Goal: Transaction & Acquisition: Purchase product/service

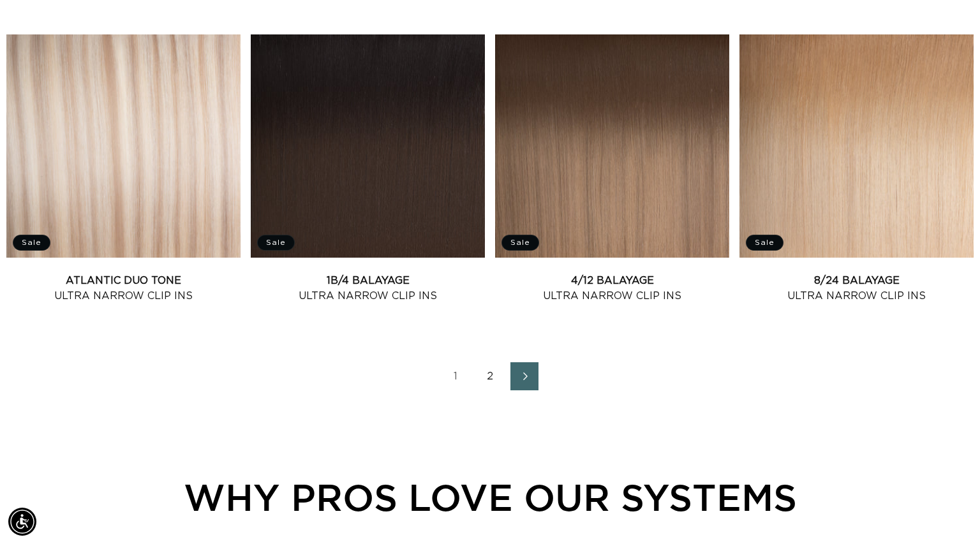
scroll to position [1746, 0]
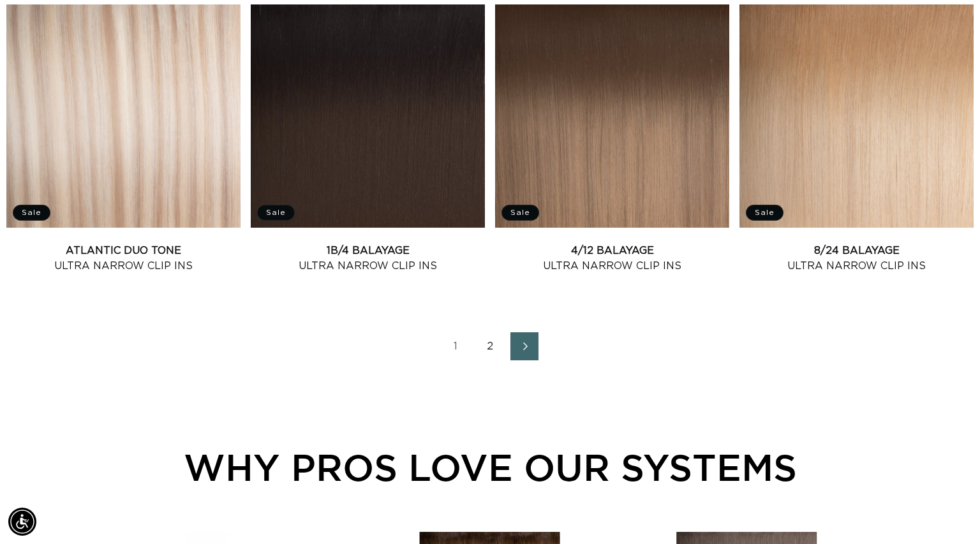
click at [494, 359] on link "2" at bounding box center [490, 347] width 28 height 28
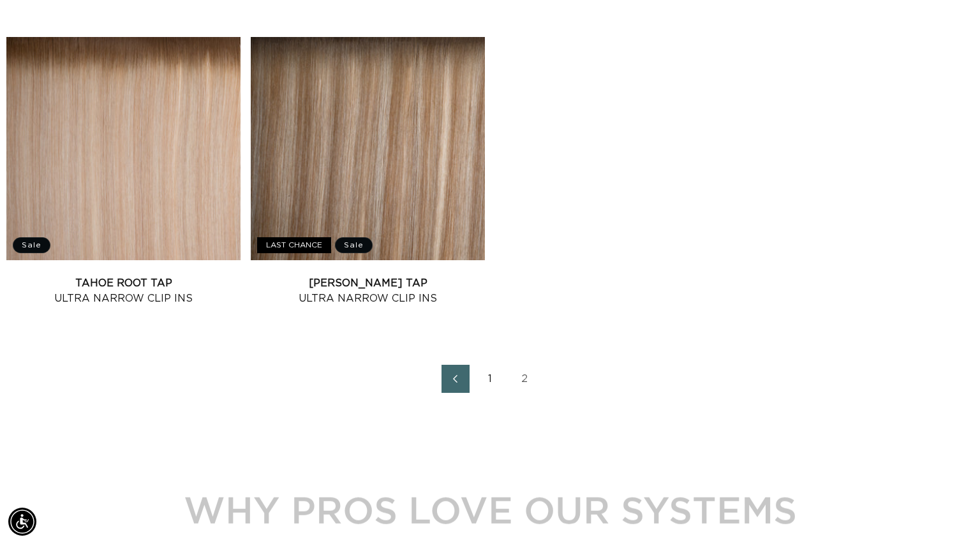
scroll to position [1107, 0]
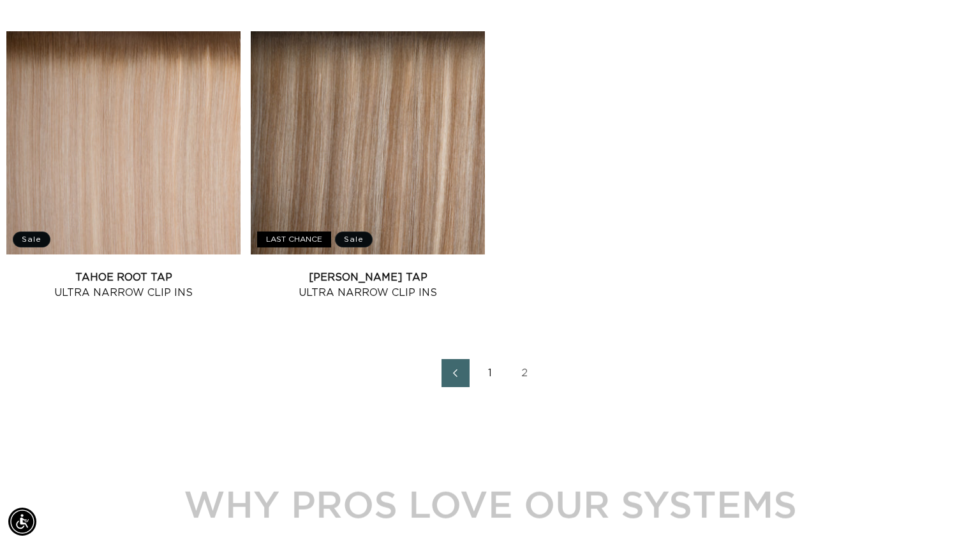
click at [491, 373] on link "1" at bounding box center [490, 373] width 28 height 28
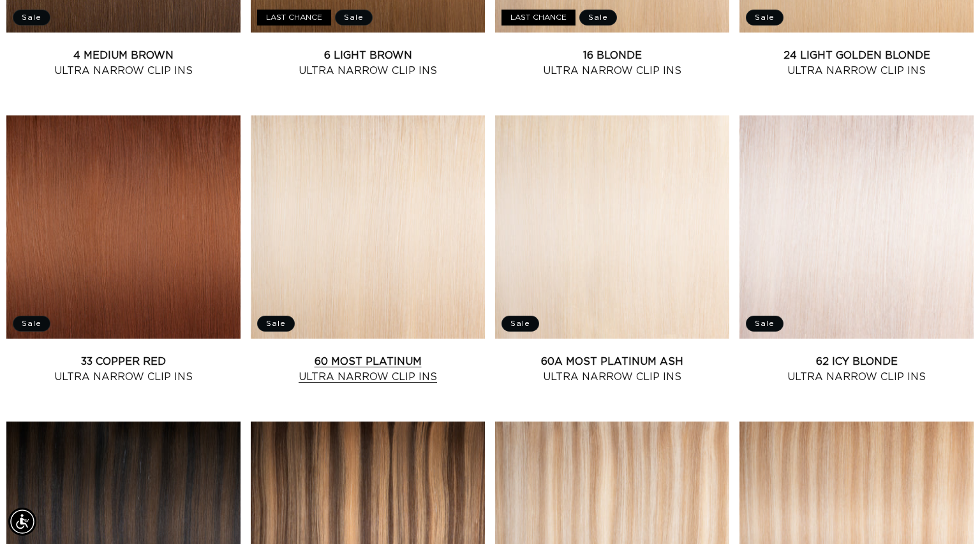
click at [380, 354] on link "60 Most Platinum Ultra Narrow Clip Ins" at bounding box center [368, 369] width 234 height 31
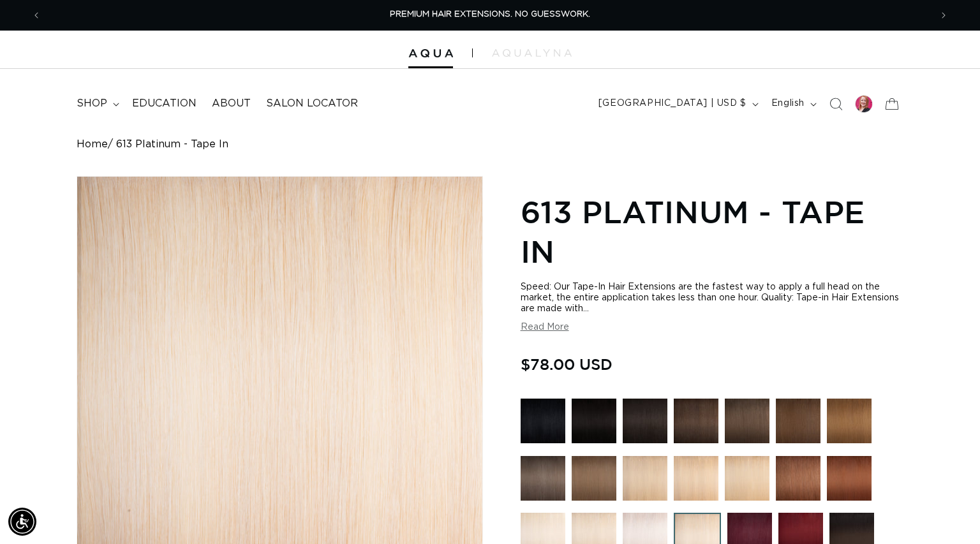
scroll to position [174, 0]
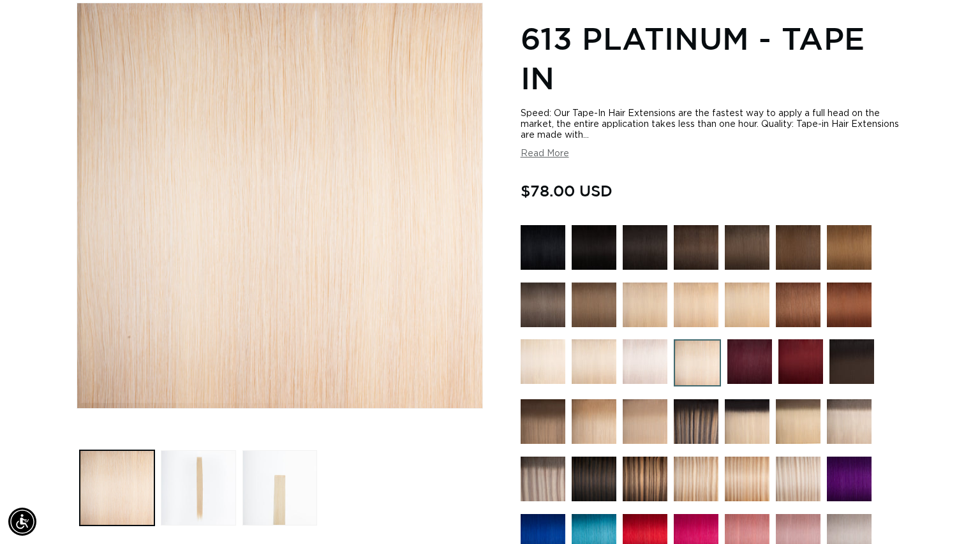
click at [698, 364] on img at bounding box center [697, 363] width 47 height 47
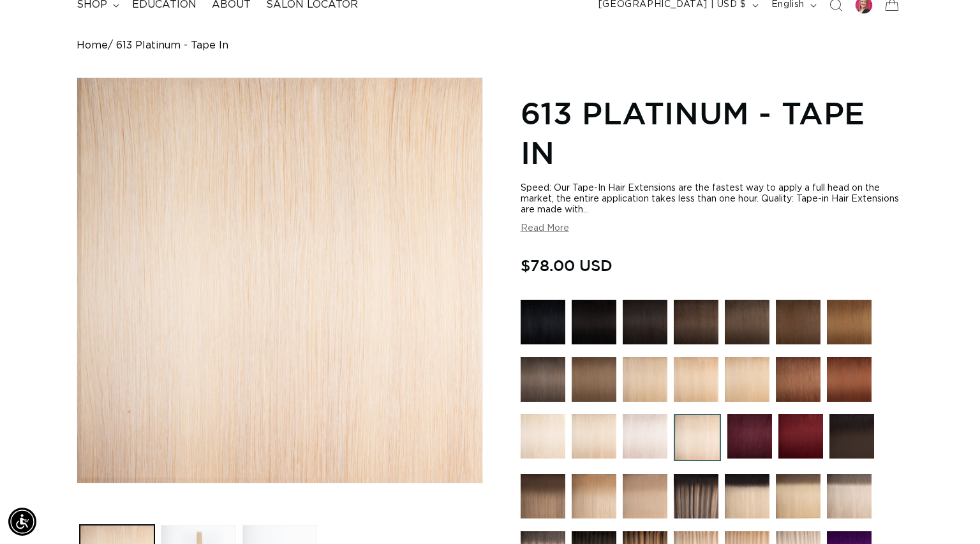
scroll to position [0, 890]
click at [602, 434] on img at bounding box center [594, 436] width 45 height 45
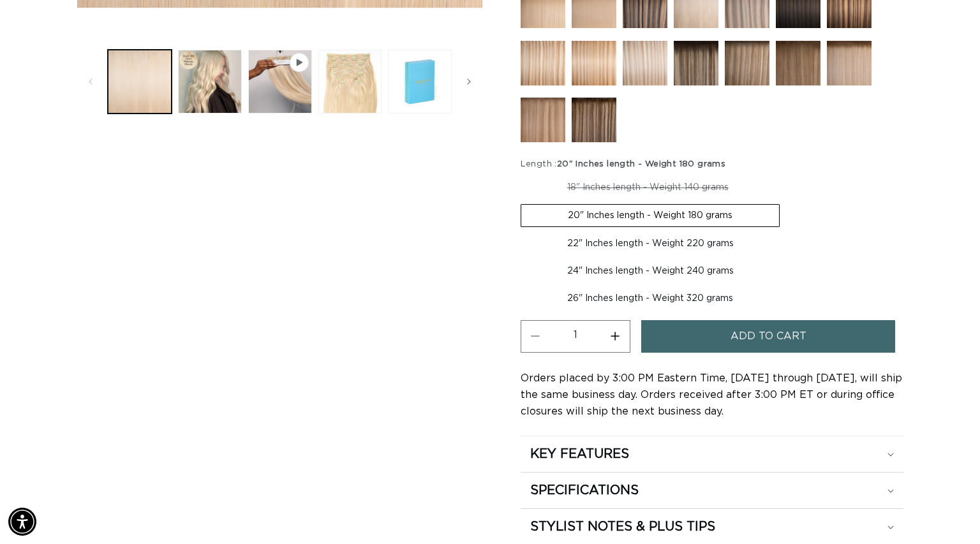
scroll to position [0, 1780]
click at [759, 342] on span "Add to cart" at bounding box center [769, 336] width 76 height 33
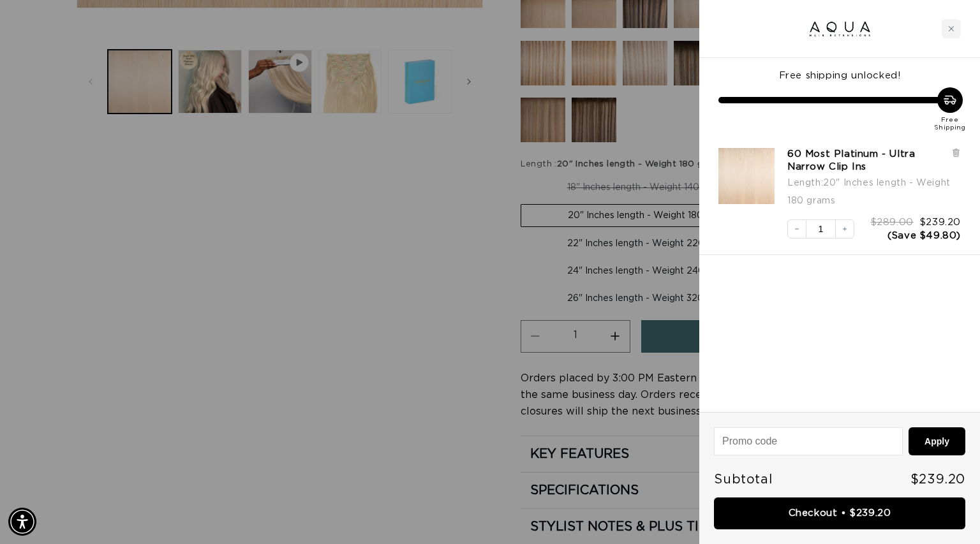
scroll to position [0, 890]
click at [431, 318] on div at bounding box center [490, 272] width 980 height 544
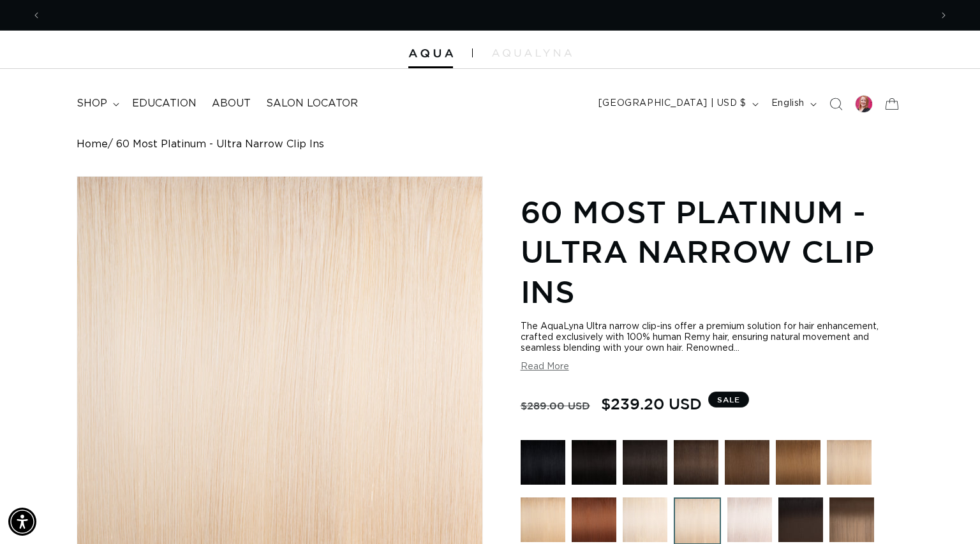
scroll to position [0, 1780]
click at [867, 110] on div at bounding box center [864, 104] width 18 height 18
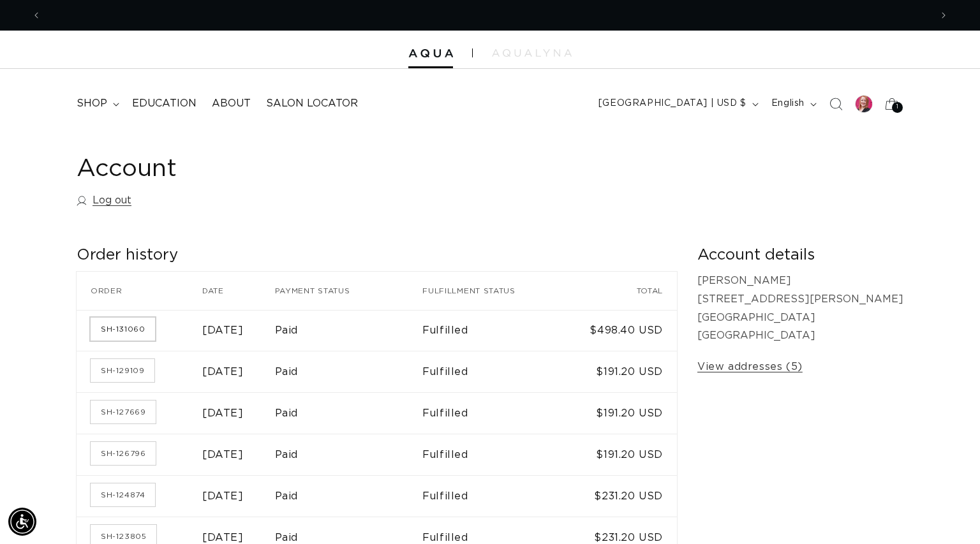
scroll to position [0, 890]
click at [134, 330] on link "SH-131060" at bounding box center [123, 329] width 64 height 23
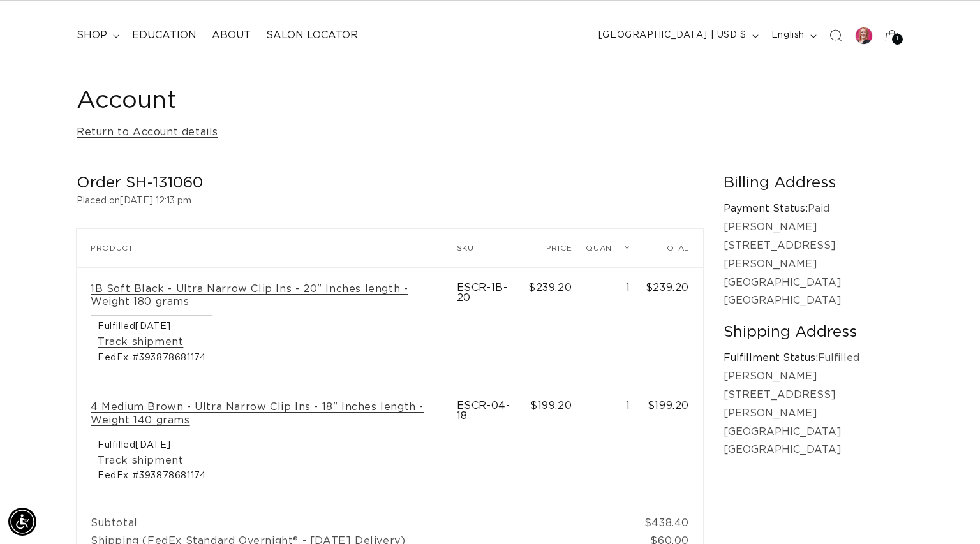
scroll to position [0, 890]
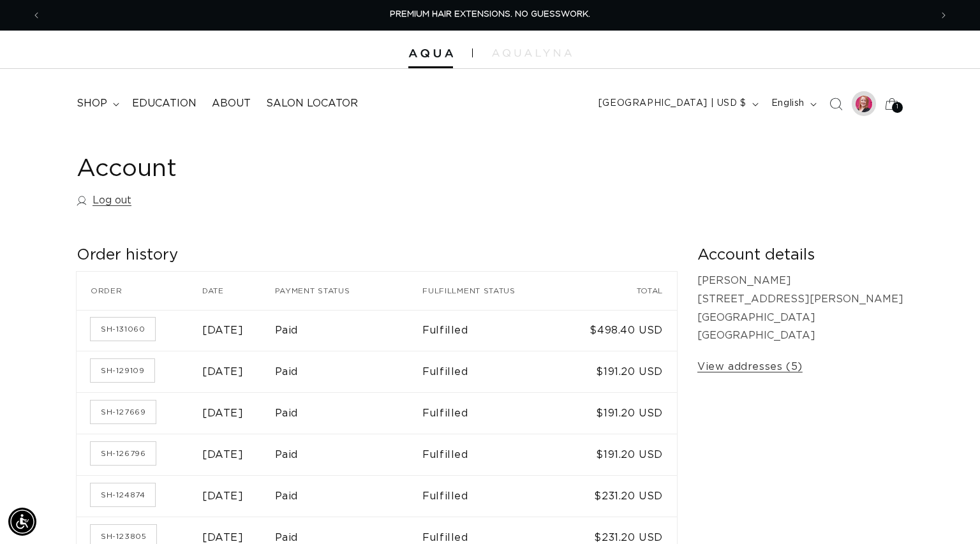
click at [869, 103] on div at bounding box center [864, 104] width 18 height 18
click at [77, 99] on span "shop" at bounding box center [92, 103] width 31 height 13
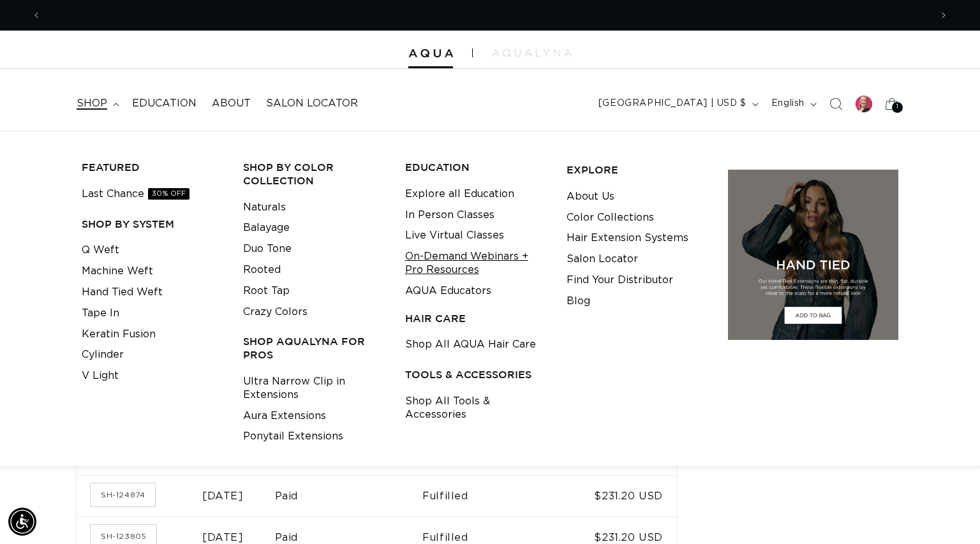
scroll to position [0, 1780]
click at [290, 394] on link "Ultra Narrow Clip in Extensions" at bounding box center [314, 389] width 142 height 34
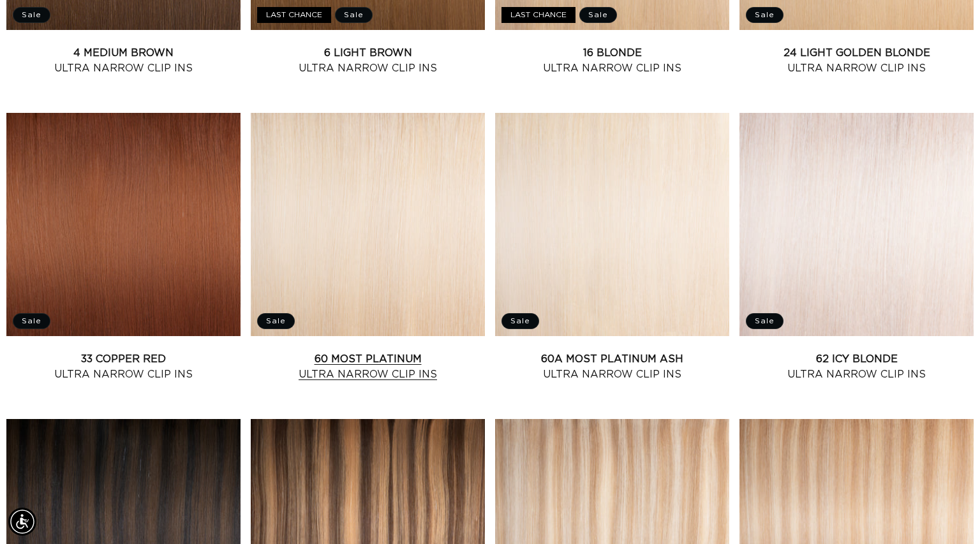
scroll to position [0, 890]
click at [394, 361] on link "60 Most Platinum Ultra Narrow Clip Ins" at bounding box center [368, 367] width 234 height 31
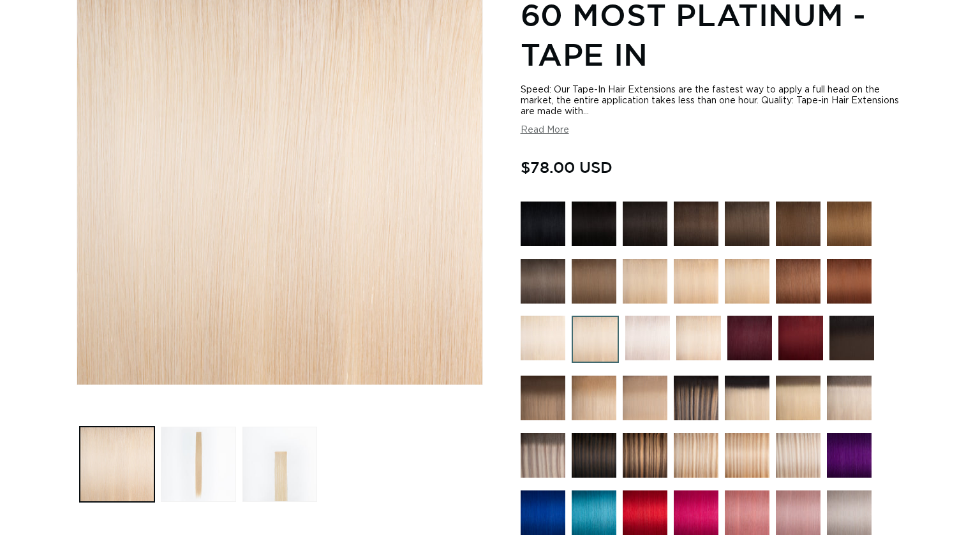
scroll to position [206, 0]
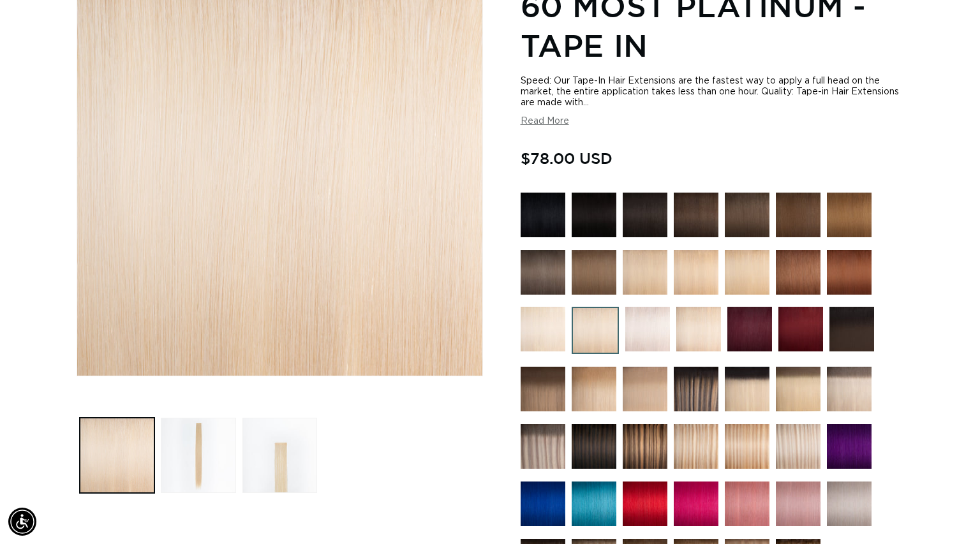
click at [698, 338] on img at bounding box center [699, 329] width 45 height 45
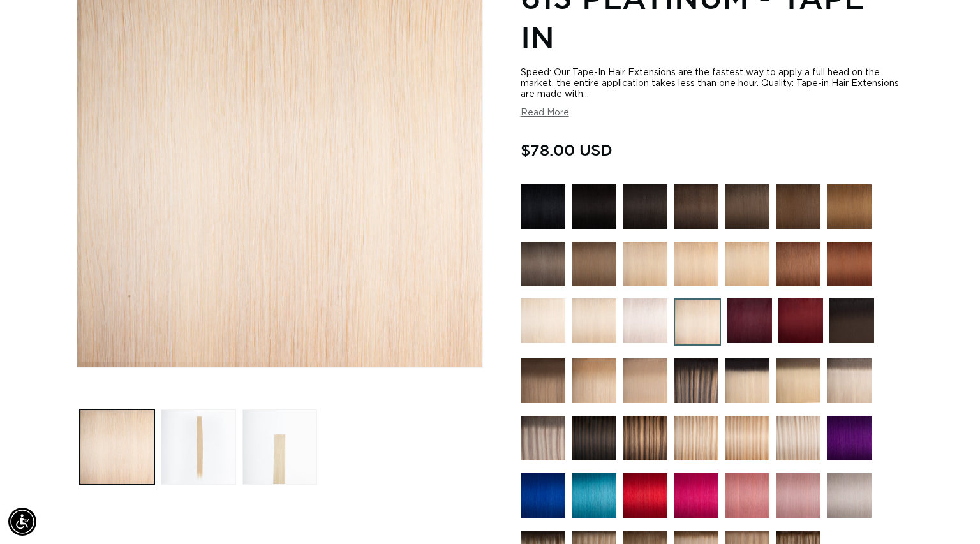
scroll to position [0, 890]
click at [629, 319] on img at bounding box center [645, 321] width 45 height 45
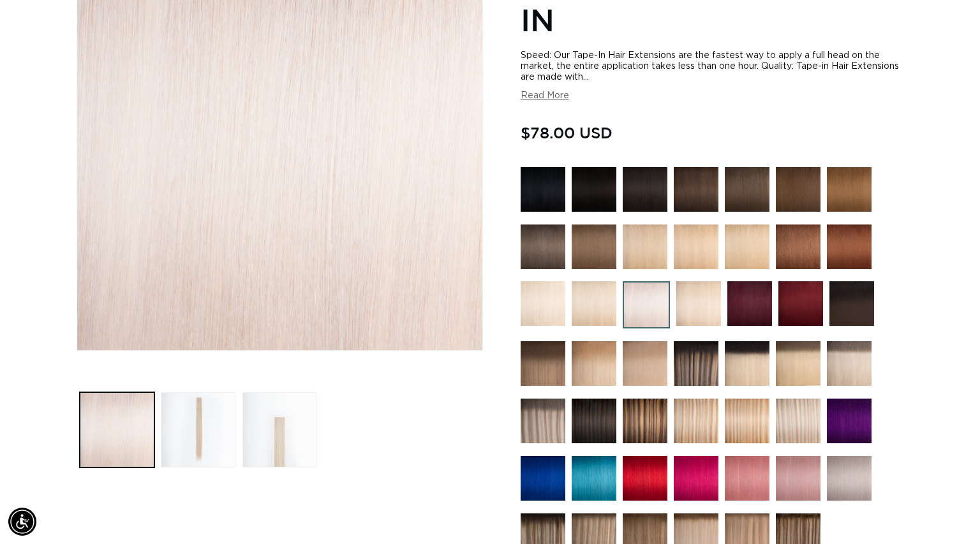
scroll to position [0, 890]
click at [749, 260] on img at bounding box center [747, 247] width 45 height 45
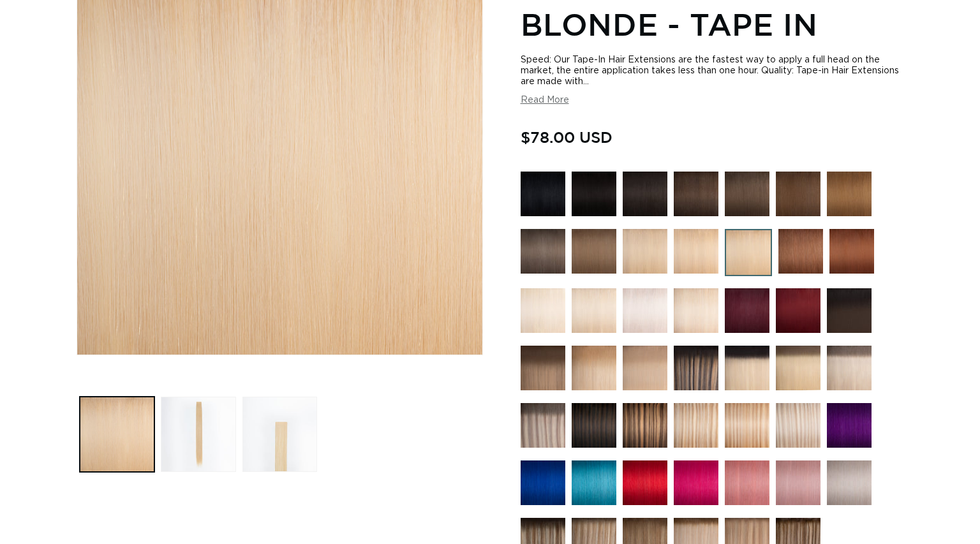
scroll to position [247, 0]
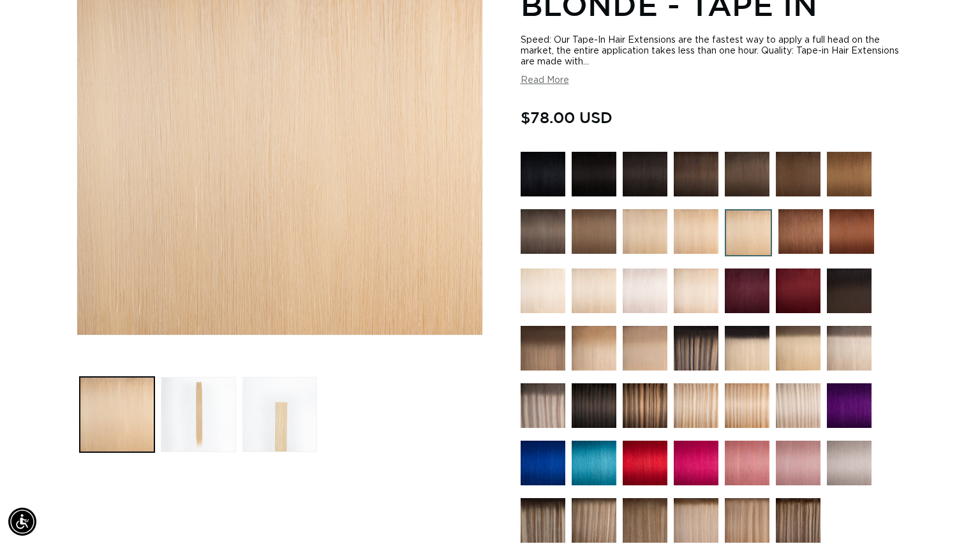
click at [582, 290] on img at bounding box center [594, 291] width 45 height 45
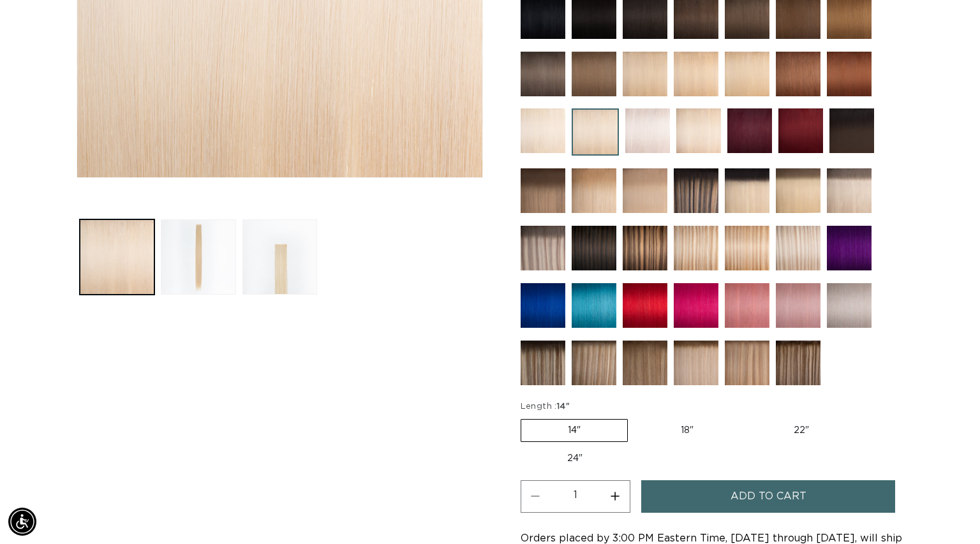
scroll to position [0, 890]
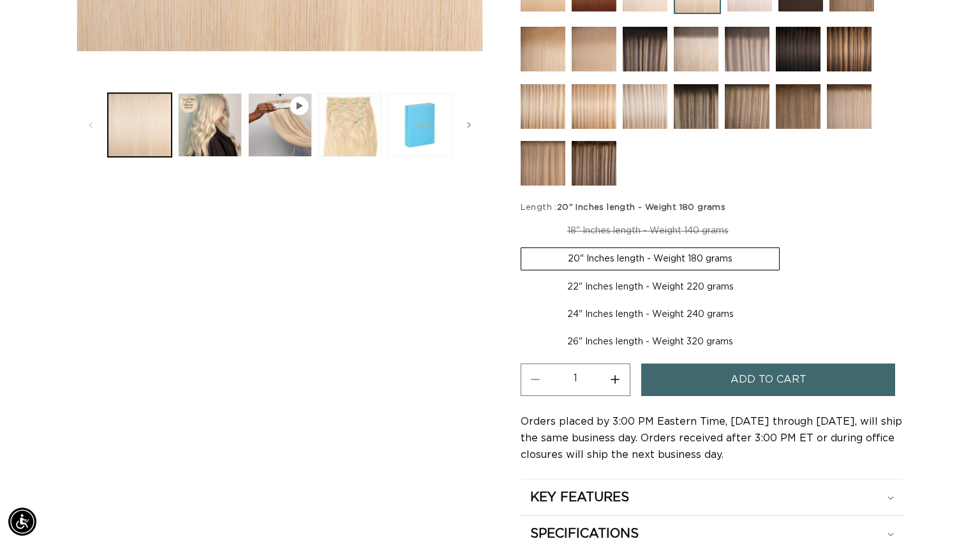
scroll to position [0, 890]
click at [673, 223] on label "18" Inches length - Weight 140 grams Variant sold out or unavailable" at bounding box center [648, 231] width 255 height 22
click at [525, 218] on input "18" Inches length - Weight 140 grams Variant sold out or unavailable" at bounding box center [524, 218] width 1 height 1
radio input "true"
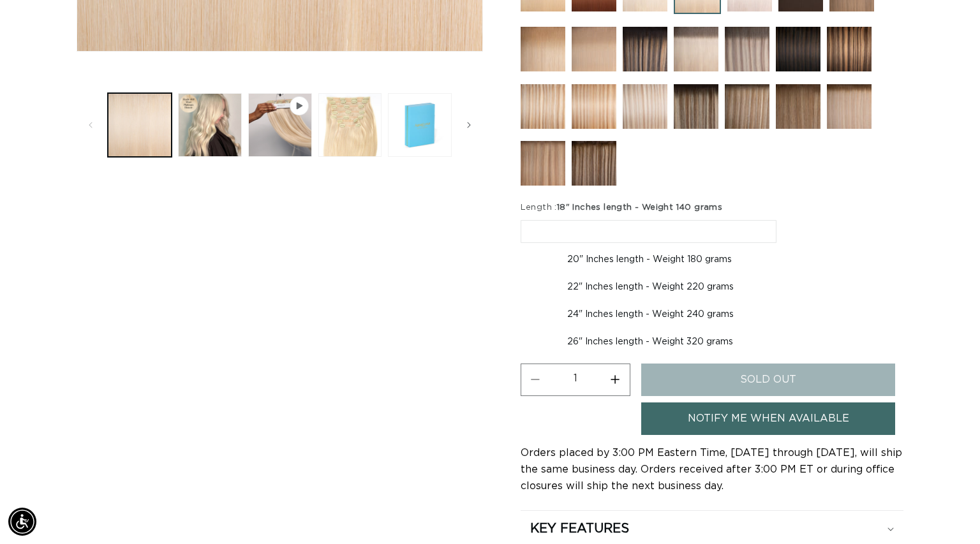
click at [660, 262] on label "20" Inches length - Weight 180 grams Variant sold out or unavailable" at bounding box center [650, 260] width 258 height 22
click at [783, 218] on input "20" Inches length - Weight 180 grams Variant sold out or unavailable" at bounding box center [783, 218] width 1 height 1
radio input "true"
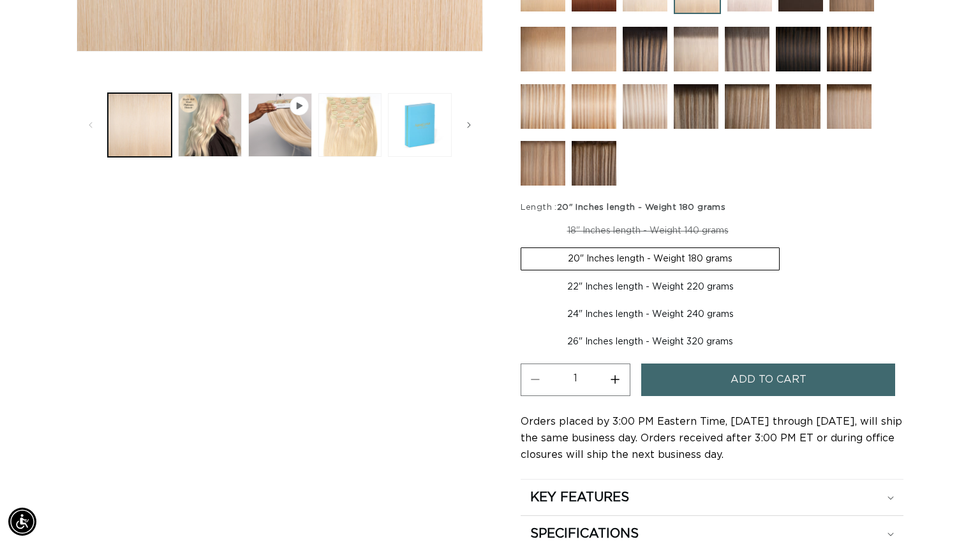
scroll to position [0, 890]
click at [741, 380] on span "Add to cart" at bounding box center [769, 380] width 76 height 33
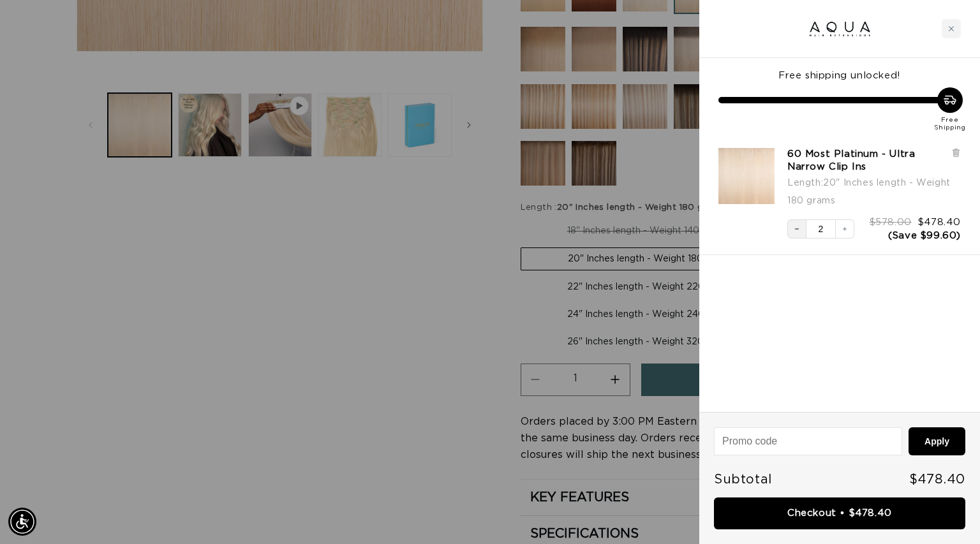
scroll to position [0, 1780]
click at [804, 236] on button "Decrease quantity" at bounding box center [797, 229] width 19 height 19
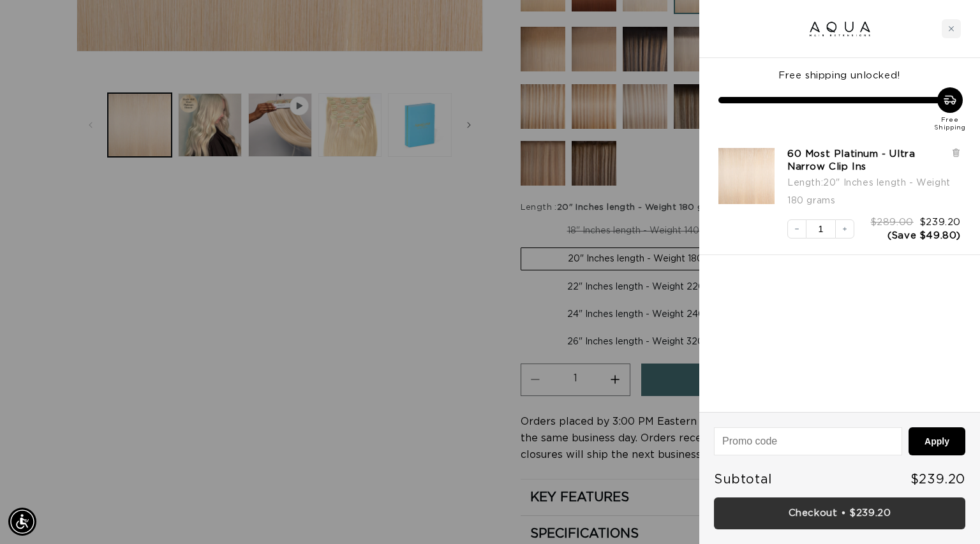
click at [835, 513] on link "Checkout • $239.20" at bounding box center [840, 514] width 252 height 33
